Goal: Navigation & Orientation: Find specific page/section

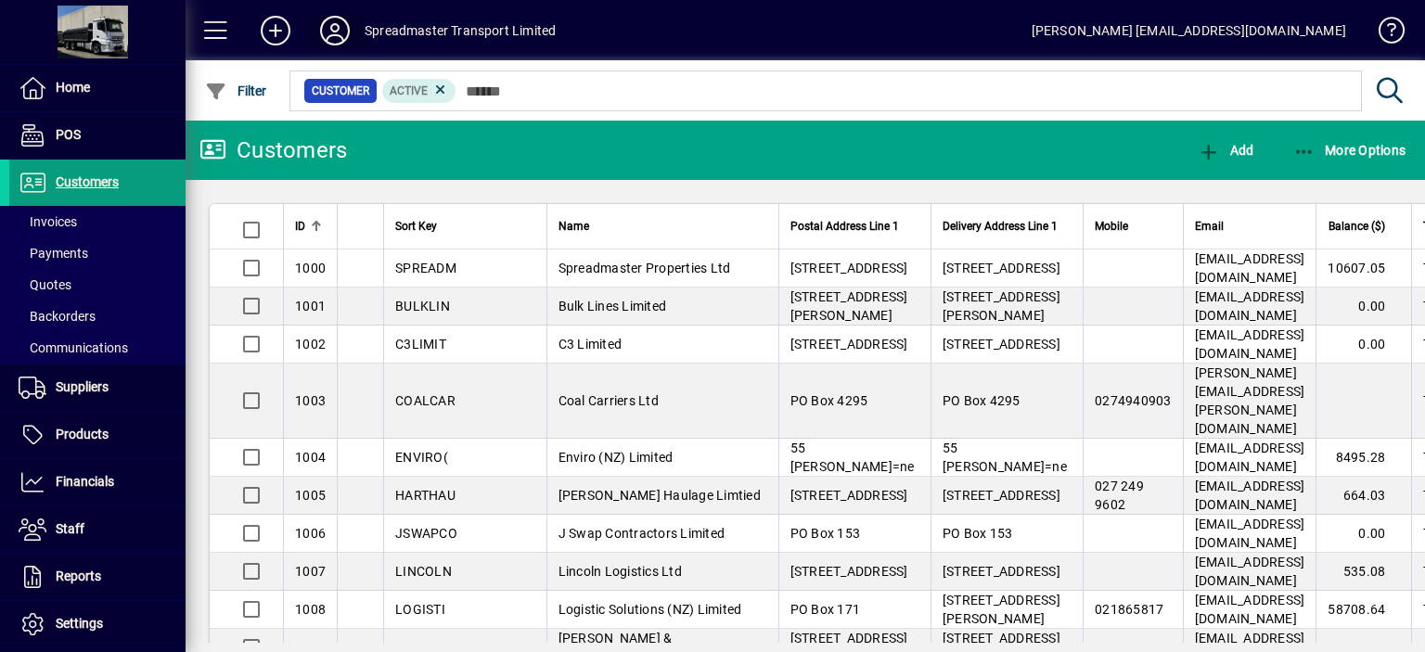
click at [332, 29] on icon at bounding box center [334, 31] width 37 height 30
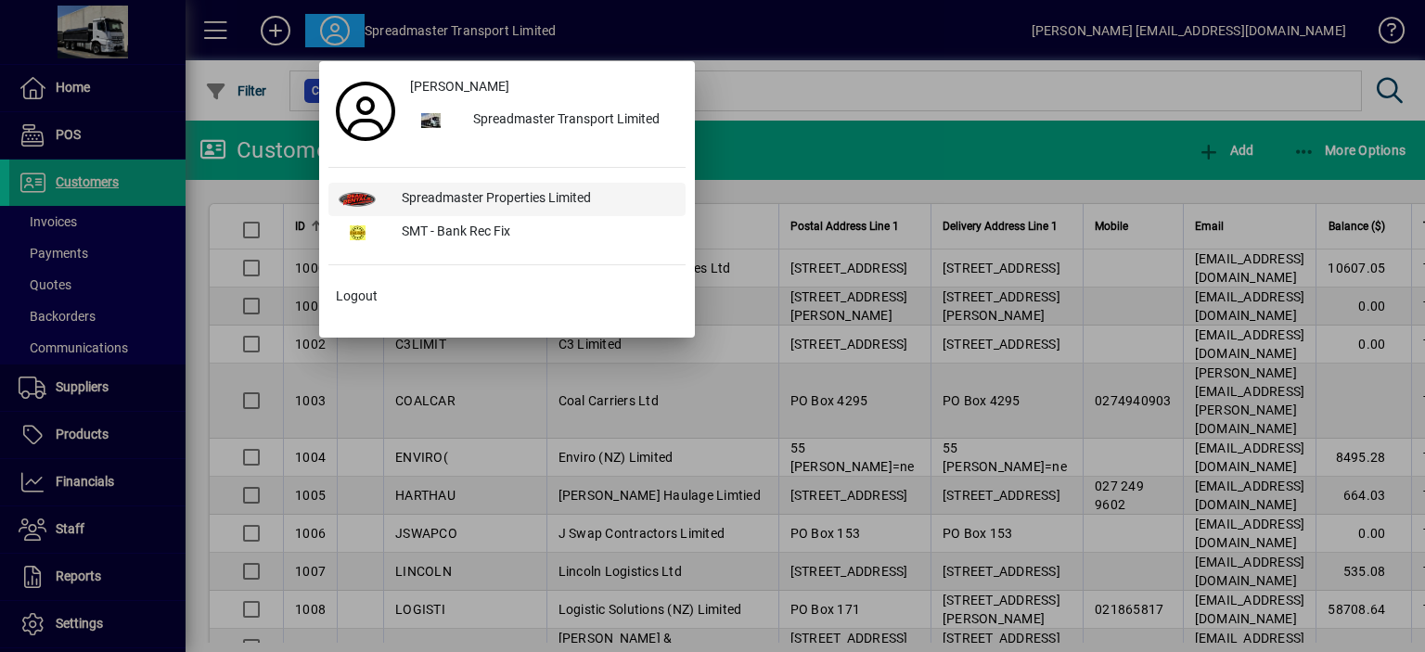
click at [516, 196] on div "Spreadmaster Properties Limited" at bounding box center [536, 199] width 299 height 33
